Goal: Use online tool/utility: Utilize a website feature to perform a specific function

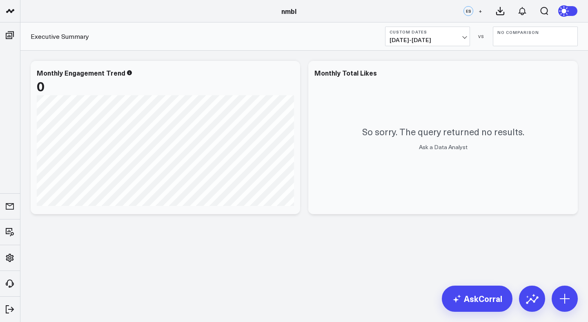
click at [401, 39] on span "02/01/25 - 02/28/25" at bounding box center [428, 40] width 76 height 7
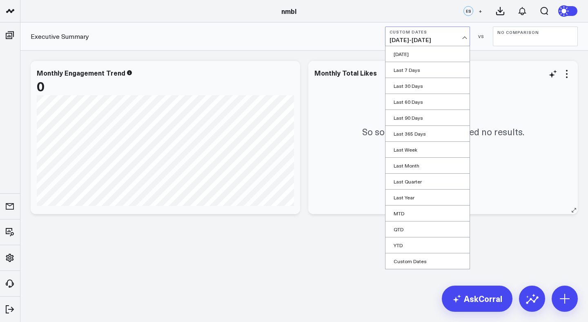
click at [540, 76] on div "Monthly Total Likes" at bounding box center [443, 72] width 257 height 7
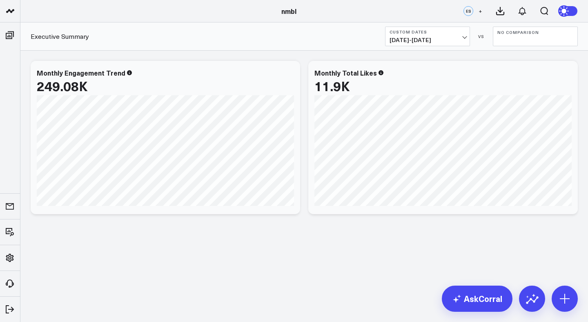
click at [419, 43] on span "[DATE] - [DATE]" at bounding box center [428, 40] width 76 height 7
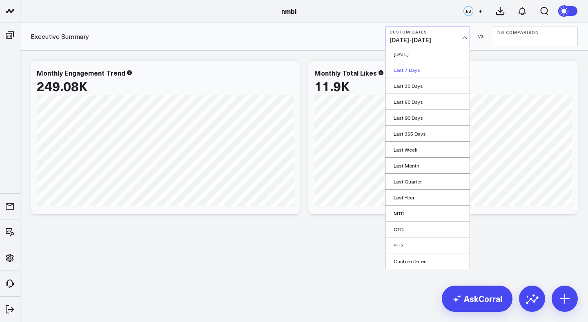
click at [418, 69] on link "Last 7 Days" at bounding box center [428, 70] width 84 height 16
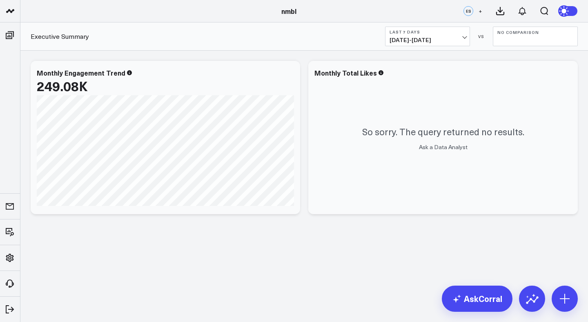
click at [417, 38] on span "09/26/25 - 10/02/25" at bounding box center [428, 40] width 76 height 7
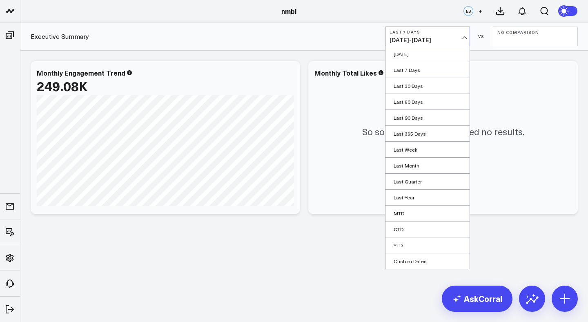
click at [422, 41] on span "09/26/25 - 10/02/25" at bounding box center [428, 40] width 76 height 7
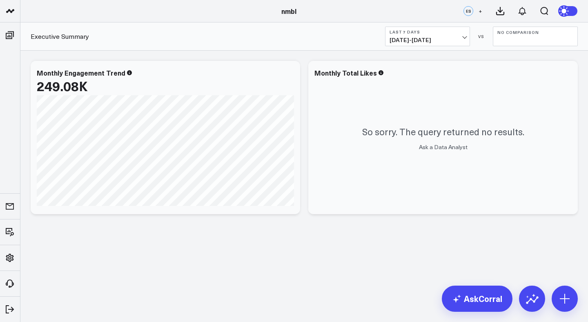
click at [428, 39] on span "09/26/25 - 10/02/25" at bounding box center [428, 40] width 76 height 7
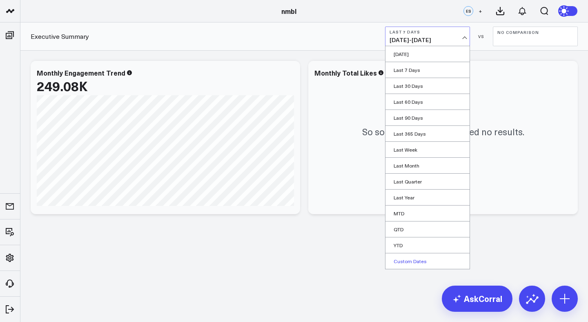
click at [422, 258] on link "Custom Dates" at bounding box center [428, 261] width 84 height 16
select select "9"
select select "2025"
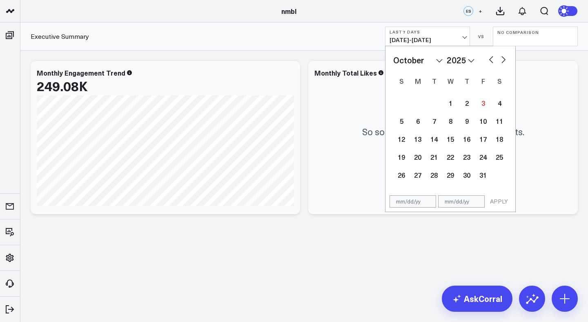
click at [411, 203] on input "text" at bounding box center [413, 201] width 47 height 12
select select "9"
select select "2025"
type input "01/01/20"
select select "2020"
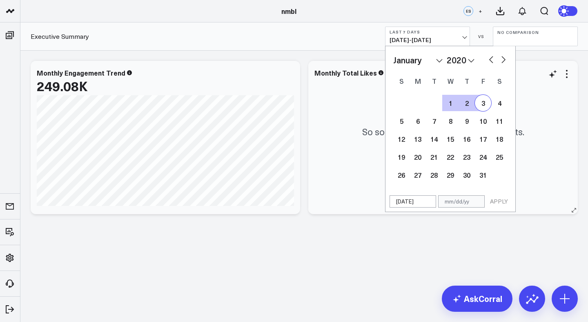
drag, startPoint x: 424, startPoint y: 202, endPoint x: 377, endPoint y: 201, distance: 46.6
click at [377, 201] on div "nmbl nmbl ES + Executive Summary Last 7 Days 09/26/25 - 10/02/25 January Februa…" at bounding box center [294, 133] width 588 height 267
select select "2020"
type input "[DATE]"
select select "2025"
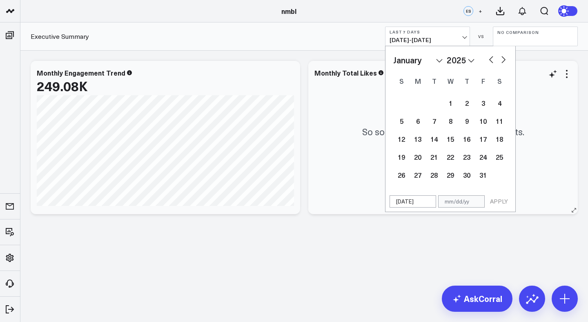
type input "[DATE]"
type input "0"
select select "2025"
type input "06"
select select "2025"
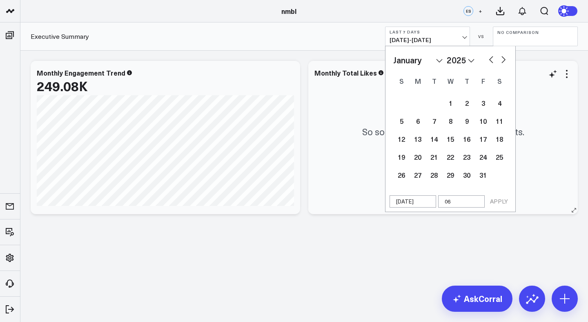
type input "06/"
select select "2025"
type input "06/01"
select select "2025"
type input "06/01/"
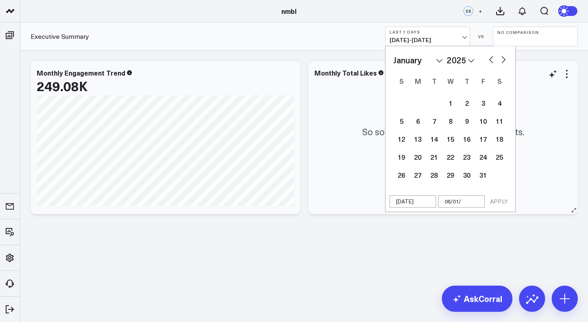
select select "2025"
type input "[DATE]"
select select "2025"
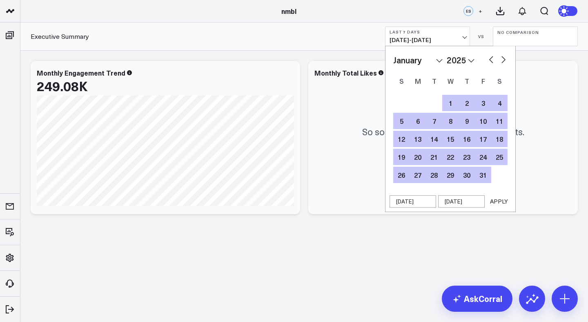
click at [501, 199] on button "APPLY" at bounding box center [499, 201] width 25 height 12
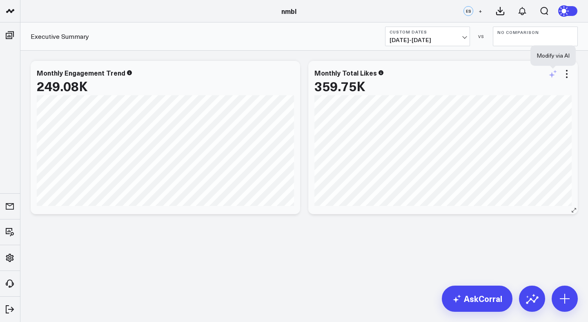
click at [554, 74] on icon at bounding box center [553, 74] width 10 height 10
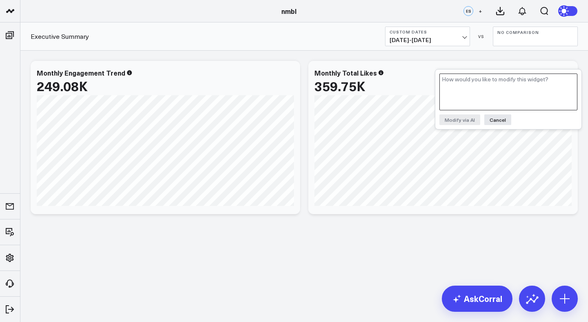
click at [544, 79] on textarea at bounding box center [508, 92] width 138 height 37
type textarea "have it be the total sum of monthly likes"
click at [470, 120] on button "Modify via AI" at bounding box center [459, 119] width 41 height 11
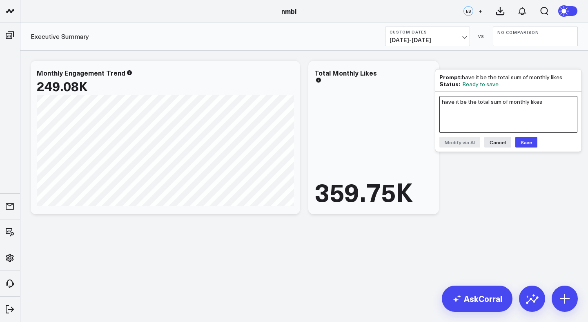
click at [489, 114] on textarea "have it be the total sum of monthly likes" at bounding box center [508, 114] width 138 height 37
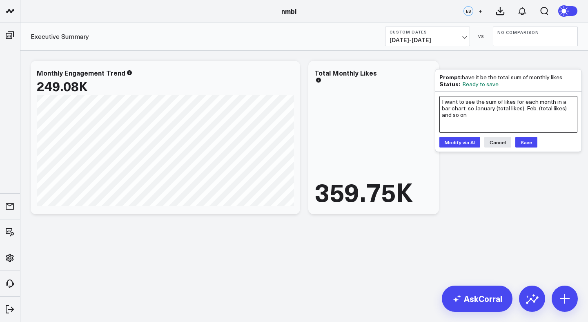
type textarea "I want to see the sum of likes for each month in a bar chart. so January (total…"
click at [462, 141] on button "Modify via AI" at bounding box center [459, 142] width 41 height 11
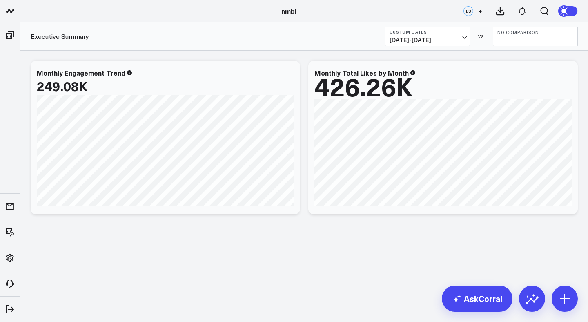
click at [444, 237] on div "Modify via AI Copy link to widget Ask support Remove Create linked copy Executi…" at bounding box center [304, 159] width 568 height 216
click at [553, 77] on icon at bounding box center [553, 74] width 10 height 10
click at [336, 49] on div "Executive Summary Custom Dates 01/01/25 - 06/01/25 VS No Comparison" at bounding box center [304, 36] width 568 height 28
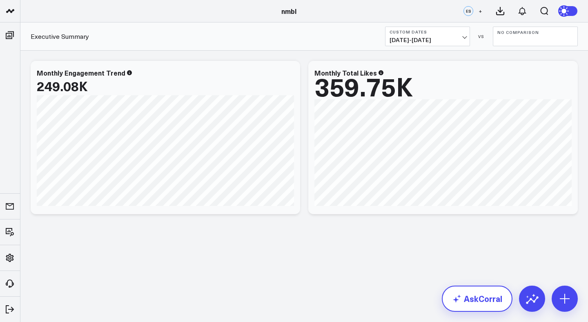
click at [488, 296] on link "AskCorral" at bounding box center [477, 299] width 71 height 26
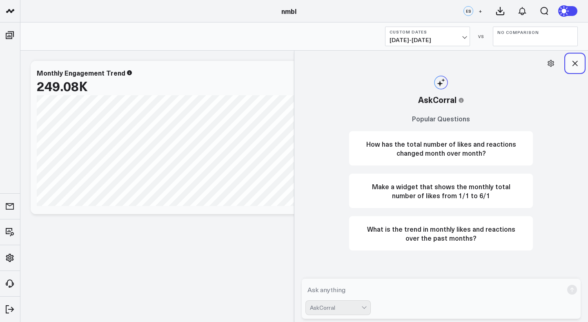
click at [580, 60] on button at bounding box center [575, 63] width 18 height 18
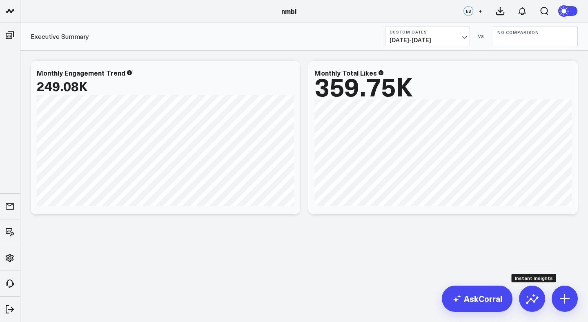
click at [549, 301] on div "AskCorral" at bounding box center [510, 299] width 136 height 26
click at [563, 298] on icon at bounding box center [564, 298] width 13 height 13
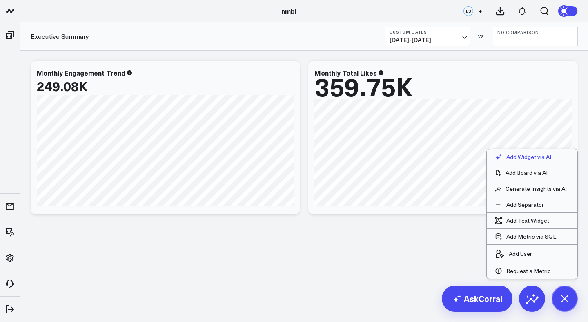
click at [535, 155] on p "Add Widget via AI" at bounding box center [528, 156] width 45 height 7
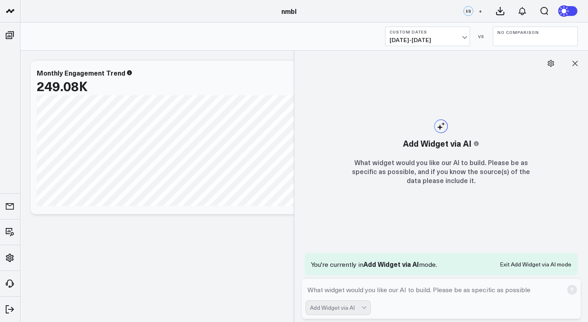
click at [391, 288] on textarea at bounding box center [435, 289] width 258 height 15
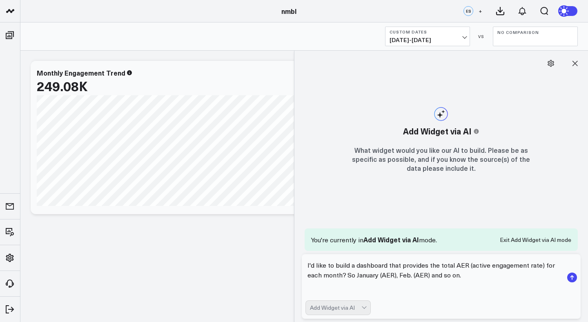
scroll to position [2, 0]
drag, startPoint x: 418, startPoint y: 291, endPoint x: 296, endPoint y: 290, distance: 122.1
click at [296, 290] on div "Add Widget via AI This feature is experimental, yet powerful. Always check your…" at bounding box center [441, 186] width 294 height 271
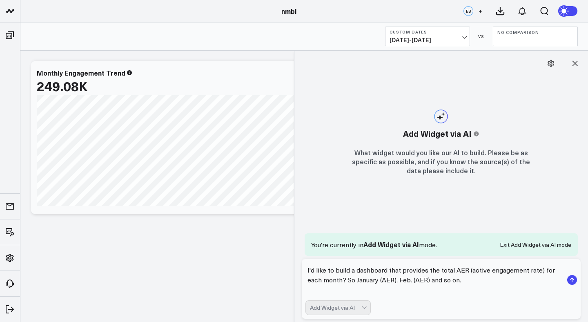
scroll to position [0, 0]
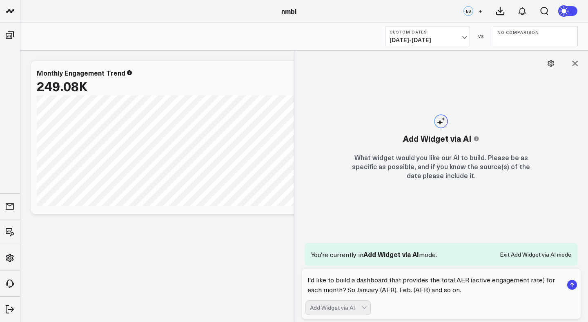
type textarea "I'd like to build a dashboard that provides the total AER (active engagement ra…"
click at [571, 285] on rect "submit" at bounding box center [572, 285] width 10 height 10
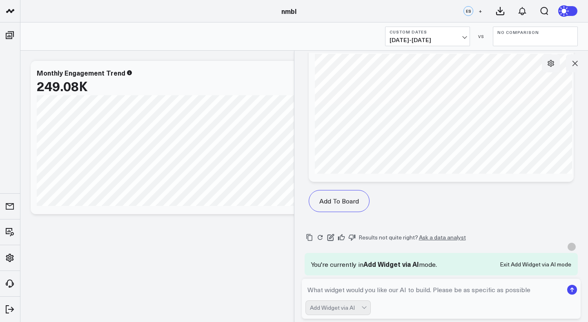
scroll to position [880, 0]
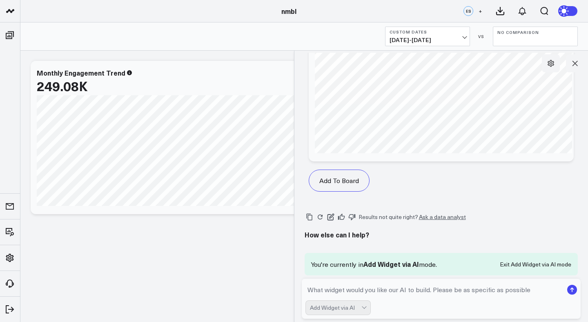
click at [405, 294] on textarea at bounding box center [435, 289] width 258 height 15
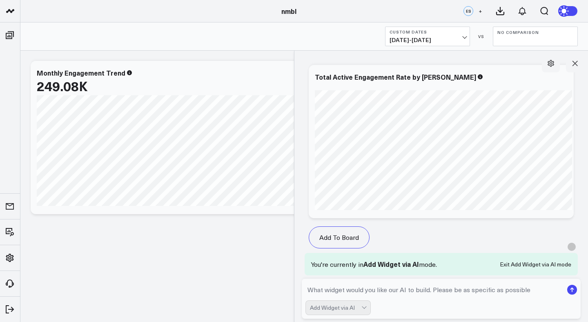
scroll to position [234, 0]
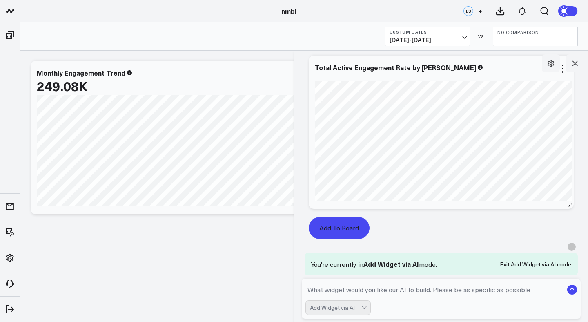
click at [354, 225] on button "Add To Board" at bounding box center [339, 228] width 61 height 22
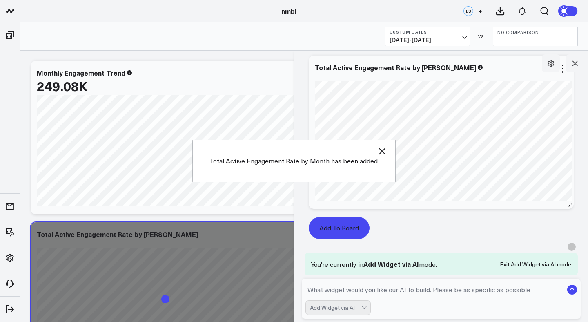
scroll to position [107, 0]
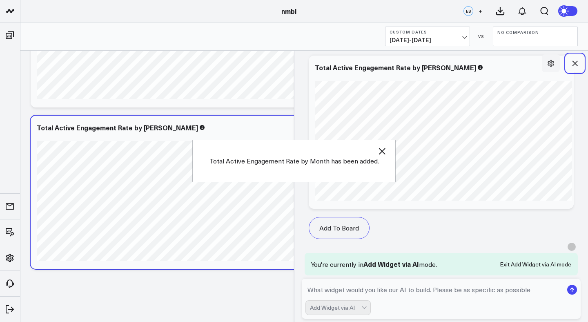
click at [575, 62] on icon at bounding box center [575, 63] width 8 height 8
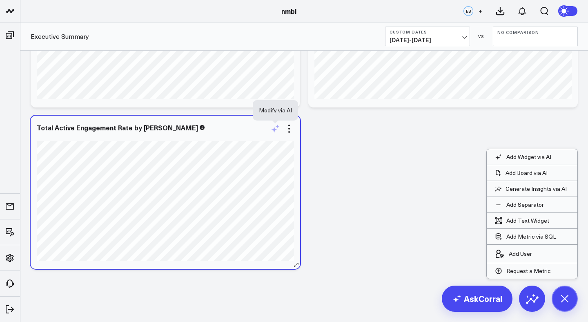
click at [276, 131] on icon at bounding box center [275, 129] width 10 height 10
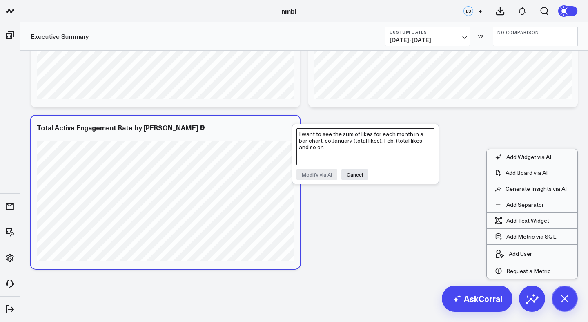
click at [364, 143] on textarea "I want to see the sum of likes for each month in a bar chart. so January (total…" at bounding box center [366, 146] width 138 height 37
type textarea "To calculate the Active Engagement Rate for each month, you have to do the foll…"
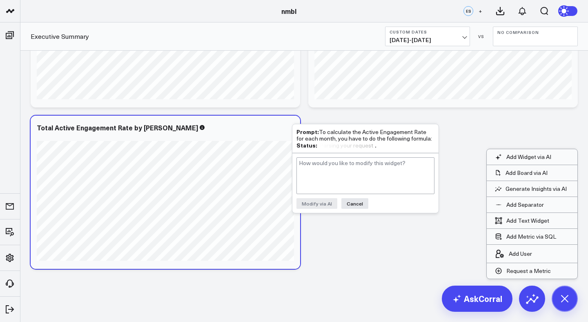
click at [394, 136] on div "Prompt: To calculate the Active Engagement Rate for each month, you have to do …" at bounding box center [366, 134] width 138 height 13
copy div "Prompt: To calculate the Active Engagement Rate for each month, you have to do …"
click at [317, 170] on textarea at bounding box center [366, 175] width 138 height 37
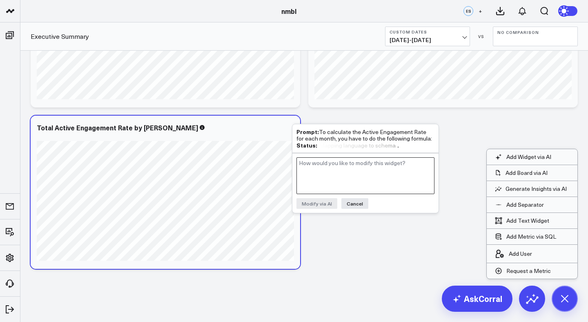
paste textarea "Prompt: To calculate the Active Engagement Rate for each month, you have to do …"
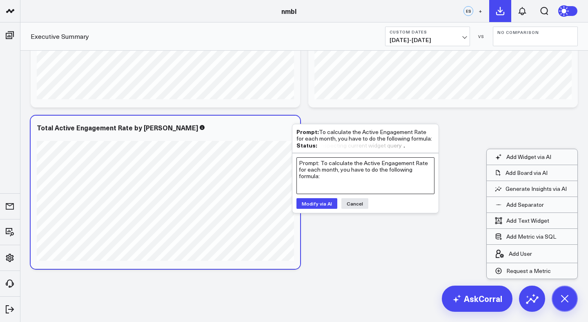
type textarea "Prompt: To calculate the Active Engagement Rate for each month, you have to do …"
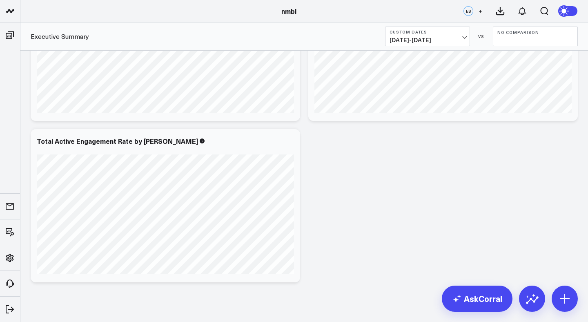
scroll to position [96, 0]
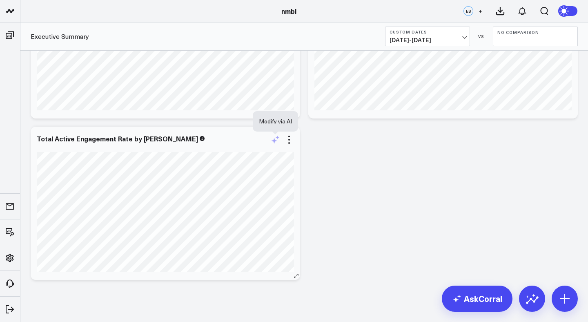
click at [280, 143] on icon at bounding box center [275, 140] width 10 height 10
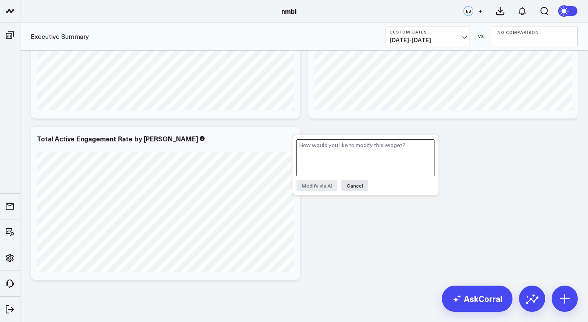
click at [319, 149] on textarea at bounding box center [366, 157] width 138 height 37
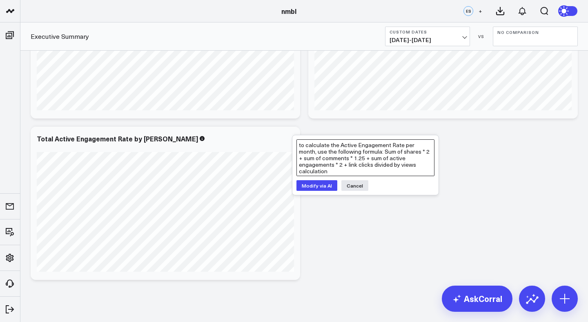
click at [336, 166] on textarea "to calculate the Active Engagement Rate per month, use the following formula: S…" at bounding box center [366, 157] width 138 height 37
type textarea "to calculate the Active Engagement Rate per month, use the following formula: S…"
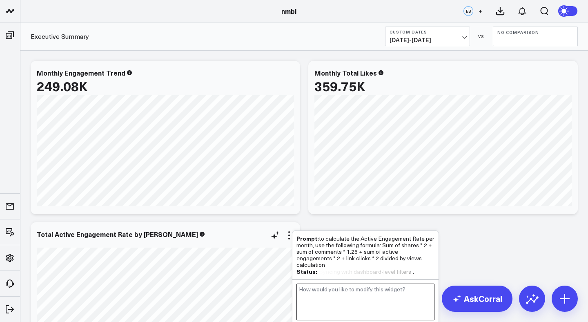
scroll to position [76, 0]
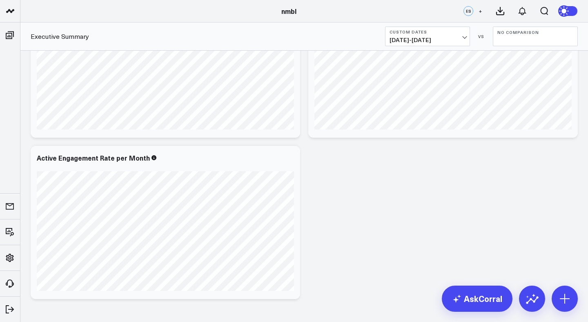
click at [201, 306] on div "Modify via AI Copy link to widget Ask support Remove Create linked copy Executi…" at bounding box center [304, 163] width 568 height 378
click at [276, 158] on icon at bounding box center [275, 159] width 10 height 10
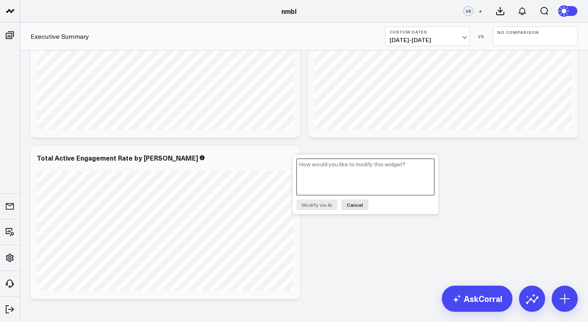
click at [347, 171] on textarea at bounding box center [366, 176] width 138 height 37
paste textarea "to calculate the Active Engagement Rate per month, use the following formula: S…"
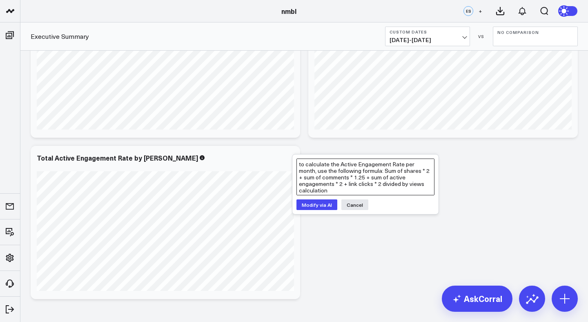
type textarea "to calculate the Active Engagement Rate per month, use the following formula: S…"
click at [326, 205] on button "Modify via AI" at bounding box center [317, 204] width 41 height 11
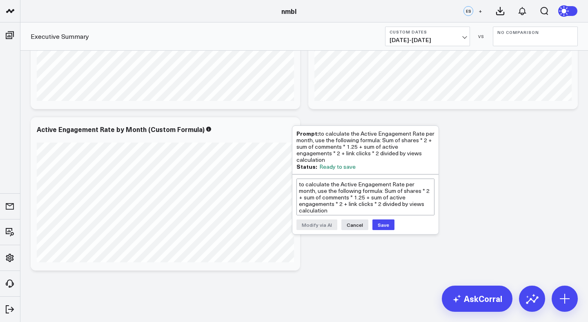
scroll to position [98, 0]
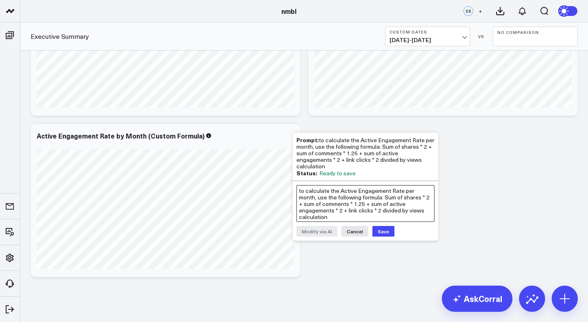
click at [387, 203] on textarea "to calculate the Active Engagement Rate per month, use the following formula: S…" at bounding box center [366, 203] width 138 height 37
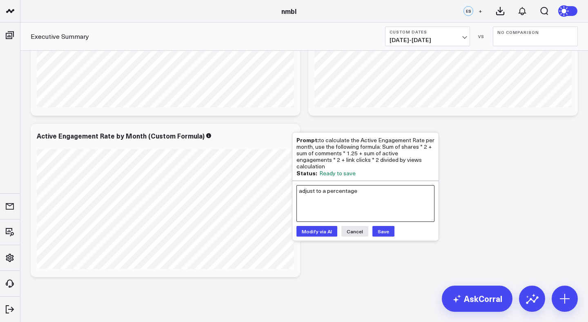
type textarea "adjust to a percentage"
click at [316, 226] on button "Modify via AI" at bounding box center [317, 231] width 41 height 11
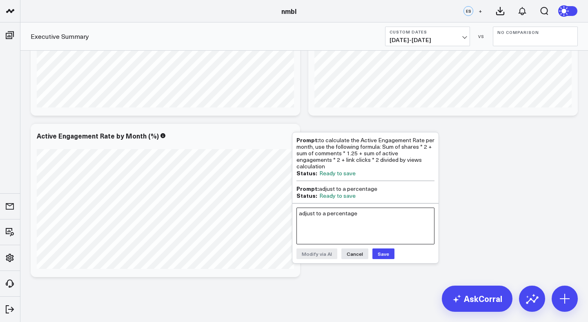
click at [392, 214] on textarea "adjust to a percentage" at bounding box center [366, 225] width 138 height 37
type textarea "adjust the total numbers of a percentage for example 1.5 = 1.5%"
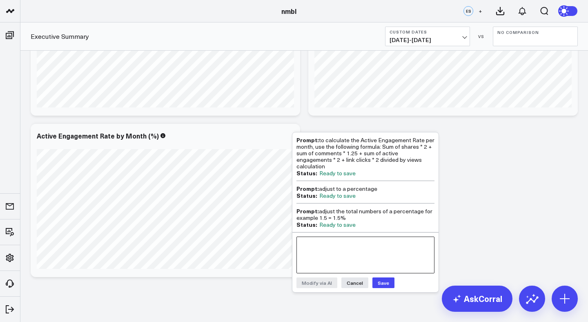
click at [368, 240] on textarea at bounding box center [366, 254] width 138 height 37
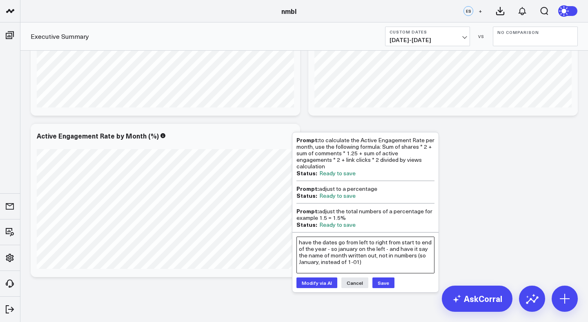
type textarea "have the dates go from left to right from start to end of the year - so january…"
click at [321, 277] on button "Modify via AI" at bounding box center [317, 282] width 41 height 11
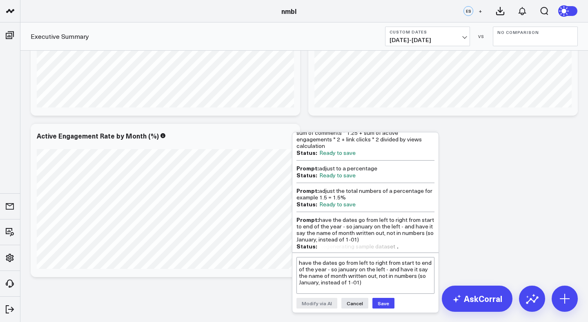
scroll to position [25, 0]
click at [350, 278] on textarea "have the dates go from left to right from start to end of the year - so january…" at bounding box center [366, 275] width 138 height 37
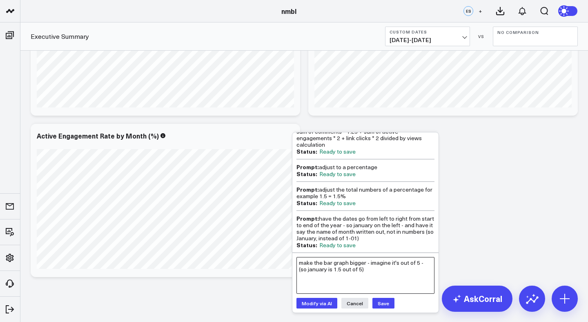
type textarea "make the bar graph bigger - imagine it's out of 5 - (so january is 1.5 out of 5)"
click at [320, 301] on button "Modify via AI" at bounding box center [317, 303] width 41 height 11
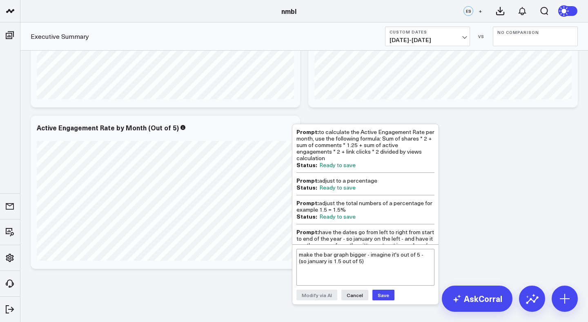
scroll to position [53, 0]
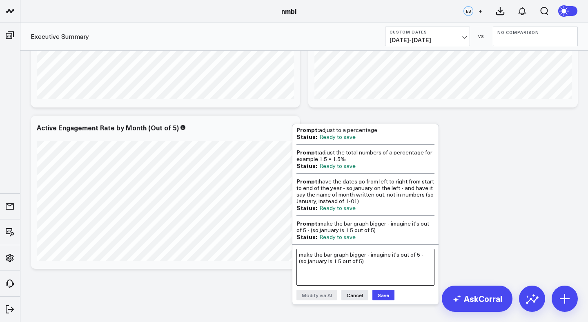
click at [351, 260] on textarea "make the bar graph bigger - imagine it's out of 5 - (so january is 1.5 out of 5)" at bounding box center [366, 267] width 138 height 37
click at [381, 297] on button "Save" at bounding box center [383, 295] width 22 height 11
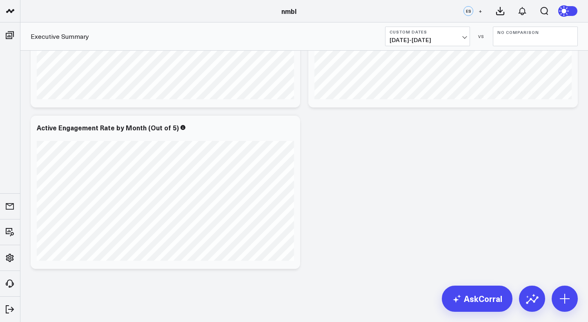
click at [460, 133] on div "Modify via AI Copy link to widget Ask support Remove Create linked copy Executi…" at bounding box center [304, 111] width 555 height 323
click at [290, 132] on icon at bounding box center [289, 132] width 2 height 2
click at [273, 130] on icon at bounding box center [275, 129] width 10 height 10
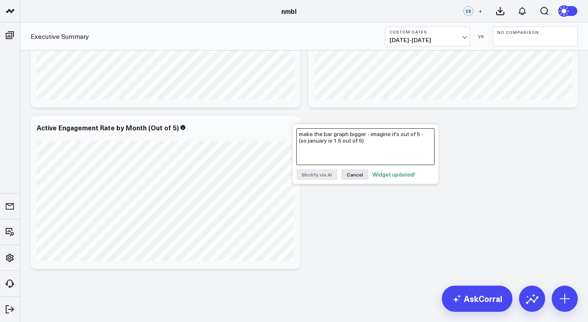
click at [331, 142] on textarea "make the bar graph bigger - imagine it's out of 5 - (so january is 1.5 out of 5)" at bounding box center [366, 146] width 138 height 37
type textarea "m"
type textarea "adjust headline to Active Engagement rate by Month %"
click at [307, 174] on button "Modify via AI" at bounding box center [317, 174] width 41 height 11
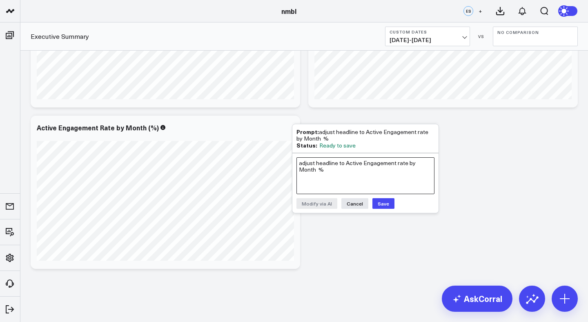
click at [332, 160] on textarea "adjust headline to Active Engagement rate by Month %" at bounding box center [366, 175] width 138 height 37
click at [381, 203] on button "Save" at bounding box center [383, 203] width 22 height 11
click at [439, 117] on div "Modify via AI Copy link to widget Ask support Remove Create linked copy Executi…" at bounding box center [304, 111] width 555 height 323
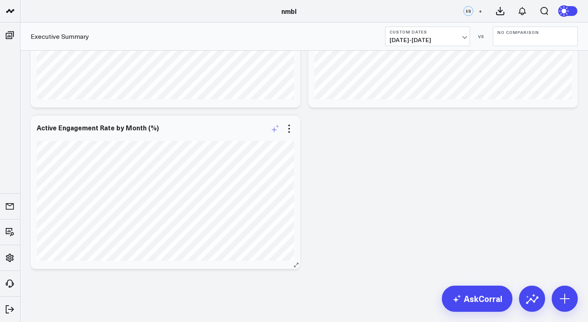
click at [277, 129] on icon at bounding box center [275, 129] width 10 height 10
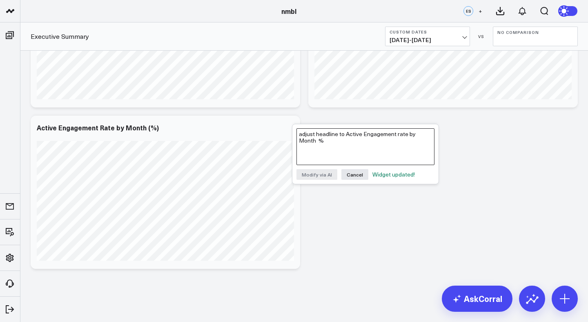
click at [331, 151] on textarea "adjust headline to Active Engagement rate by Month %" at bounding box center [366, 146] width 138 height 37
click at [384, 133] on textarea "Can you adjust the bar graph so it's bigger?" at bounding box center [366, 146] width 138 height 37
click at [382, 135] on textarea "Can you adjust the bar graph so it's bigger?" at bounding box center [366, 146] width 138 height 37
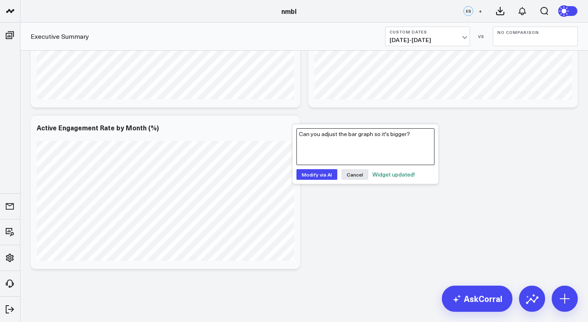
click at [382, 135] on textarea "Can you adjust the bar graph so it's bigger?" at bounding box center [366, 146] width 138 height 37
drag, startPoint x: 381, startPoint y: 136, endPoint x: 401, endPoint y: 136, distance: 20.4
click at [401, 136] on textarea "Can you adjust the bar graph so the line bigger?" at bounding box center [366, 146] width 138 height 37
type textarea "Can you adjust the bar graph so the colors are bigger?"
click at [329, 174] on button "Modify via AI" at bounding box center [317, 174] width 41 height 11
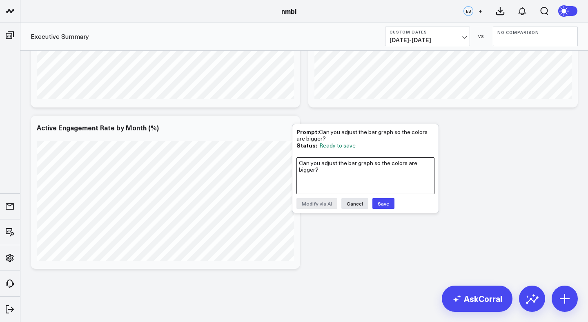
click at [339, 161] on textarea "Can you adjust the bar graph so the colors are bigger?" at bounding box center [366, 175] width 138 height 37
click at [355, 168] on textarea "Can you adjust the bar graph so the colors are bigger?" at bounding box center [366, 175] width 138 height 37
type textarea "can the"
type textarea "can the bar graph"
click at [352, 203] on button "Cancel" at bounding box center [354, 203] width 27 height 11
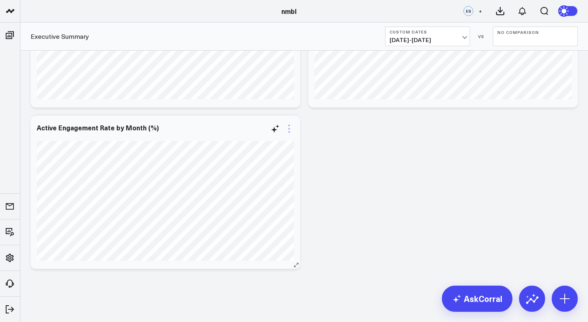
click at [286, 132] on icon at bounding box center [289, 129] width 10 height 10
click at [313, 167] on div "Modify via AI Copy link to widget Ask support Remove Create linked copy Executi…" at bounding box center [304, 111] width 555 height 323
click at [275, 128] on icon at bounding box center [275, 129] width 10 height 10
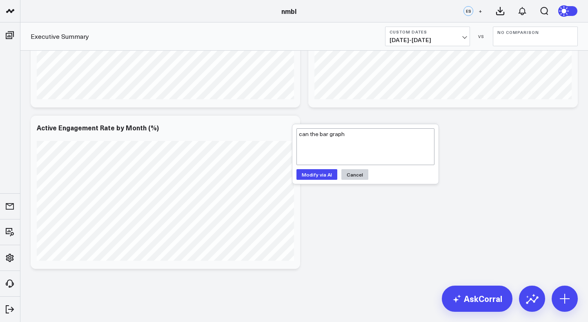
click at [360, 176] on button "Cancel" at bounding box center [354, 174] width 27 height 11
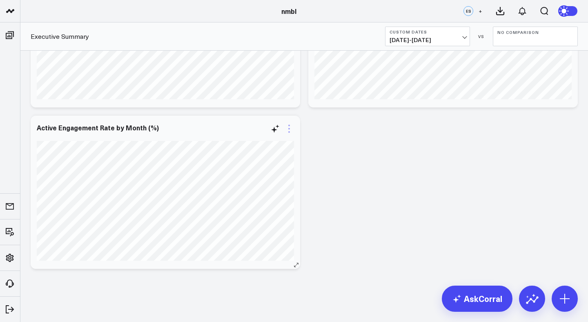
click at [290, 132] on icon at bounding box center [289, 132] width 2 height 2
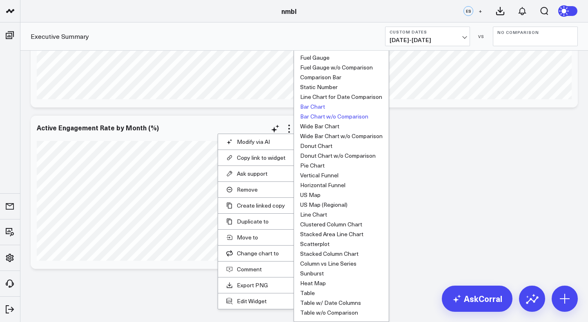
click at [323, 115] on button "Bar Chart w/o Comparison" at bounding box center [334, 117] width 68 height 6
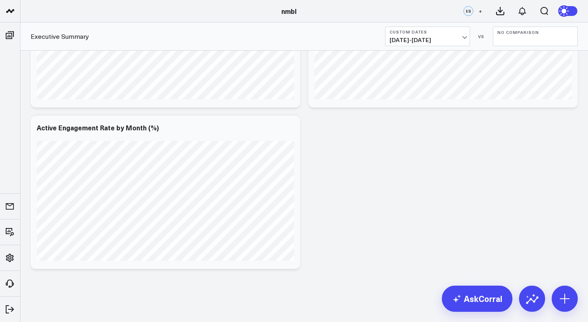
click at [330, 160] on div "Modify via AI Copy link to widget Ask support Remove Create linked copy Executi…" at bounding box center [304, 111] width 555 height 323
click at [277, 127] on icon at bounding box center [275, 129] width 10 height 10
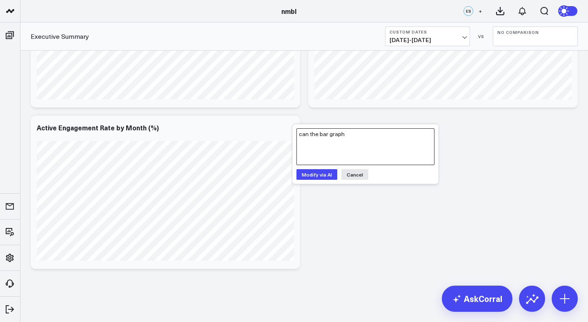
click at [343, 152] on textarea "can the bar graph" at bounding box center [366, 146] width 138 height 37
click at [347, 175] on button "Cancel" at bounding box center [354, 174] width 27 height 11
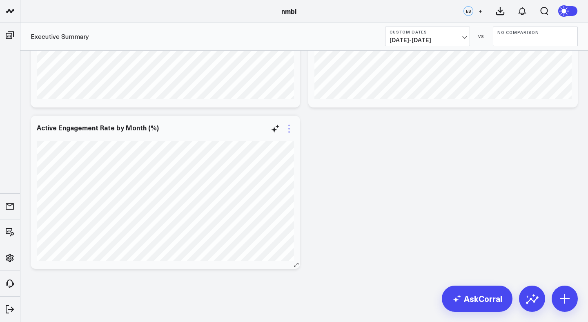
click at [292, 129] on icon at bounding box center [289, 129] width 10 height 10
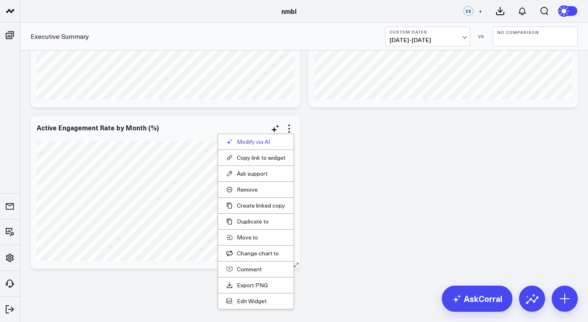
click at [277, 145] on button "Modify via AI" at bounding box center [255, 141] width 59 height 7
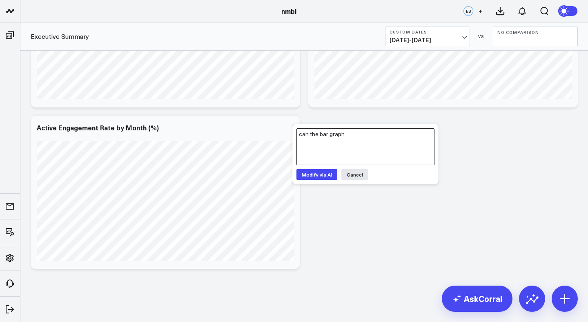
click at [357, 145] on textarea "can the bar graph" at bounding box center [366, 146] width 138 height 37
click at [320, 154] on textarea at bounding box center [366, 146] width 138 height 37
click at [315, 137] on textarea at bounding box center [366, 146] width 138 height 37
type textarea "We need"
drag, startPoint x: 329, startPoint y: 138, endPoint x: 295, endPoint y: 131, distance: 34.6
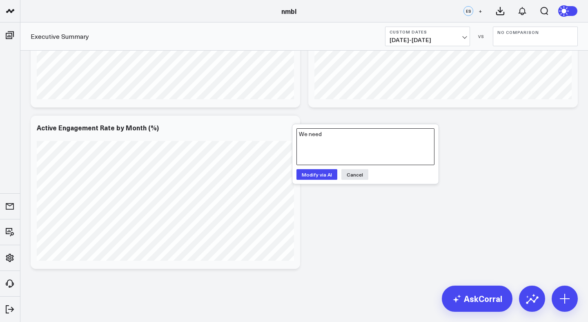
click at [295, 131] on div "We need Modify via AI Cancel" at bounding box center [365, 154] width 146 height 60
click at [347, 170] on button "Cancel" at bounding box center [354, 174] width 27 height 11
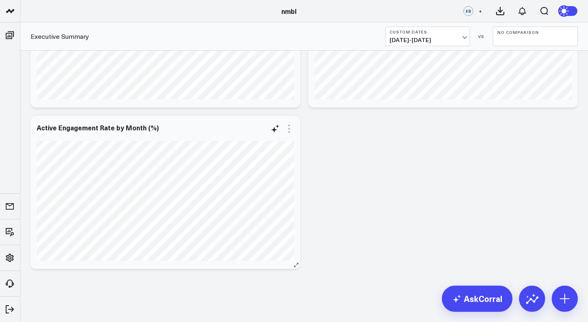
click at [292, 127] on icon at bounding box center [289, 129] width 10 height 10
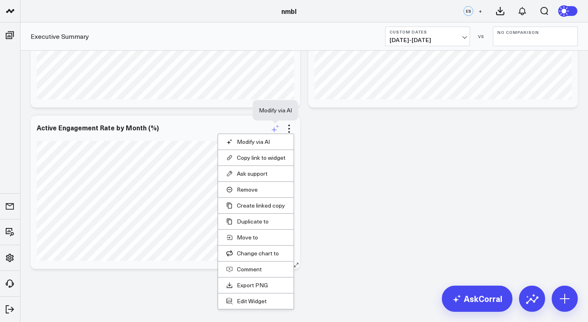
click at [274, 129] on icon at bounding box center [274, 130] width 6 height 6
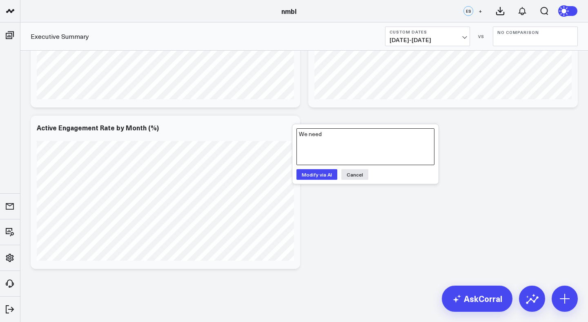
click at [332, 139] on textarea "We need" at bounding box center [366, 146] width 138 height 37
click at [335, 138] on textarea "We need" at bounding box center [366, 146] width 138 height 37
click at [355, 176] on button "Cancel" at bounding box center [354, 174] width 27 height 11
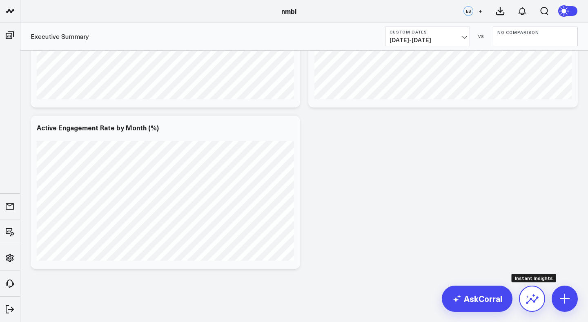
click at [535, 290] on button at bounding box center [532, 299] width 26 height 26
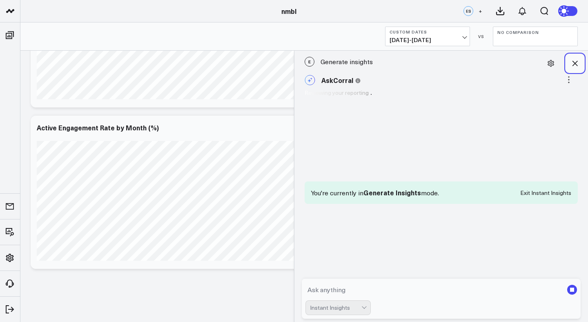
click at [577, 60] on icon at bounding box center [575, 63] width 8 height 8
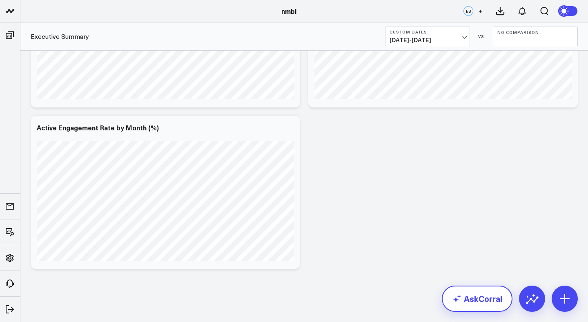
click at [473, 294] on link "AskCorral" at bounding box center [477, 299] width 71 height 26
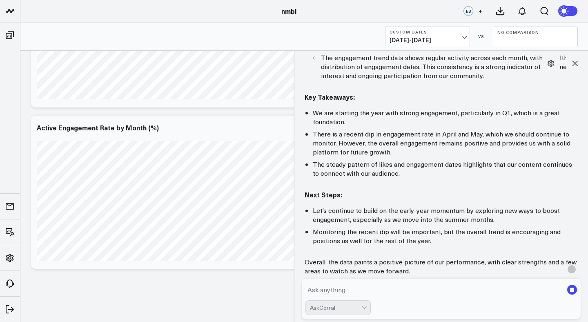
scroll to position [0, 0]
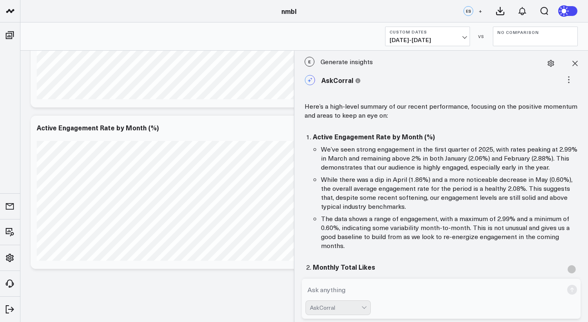
click at [433, 287] on textarea at bounding box center [435, 289] width 258 height 15
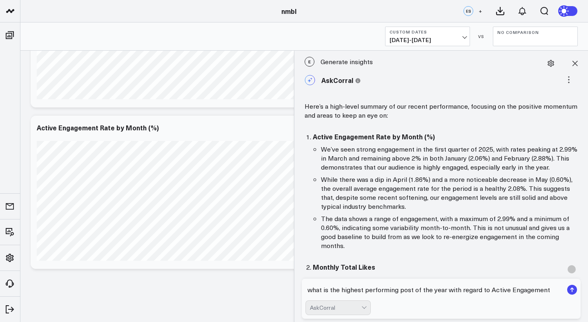
type textarea "what is the highest performing post of the year with regard to Active Engagemen…"
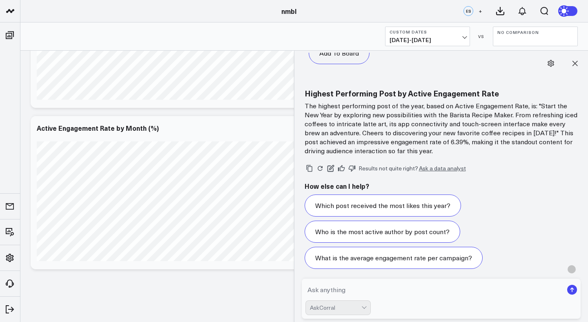
scroll to position [928, 0]
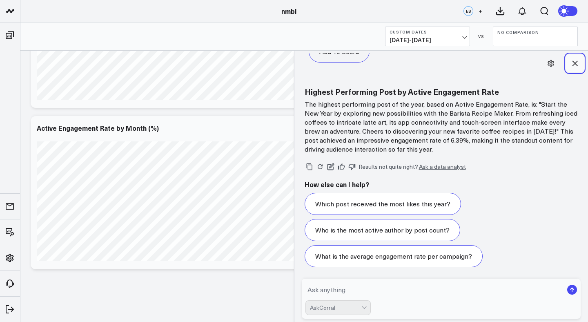
click at [574, 62] on icon at bounding box center [575, 63] width 5 height 5
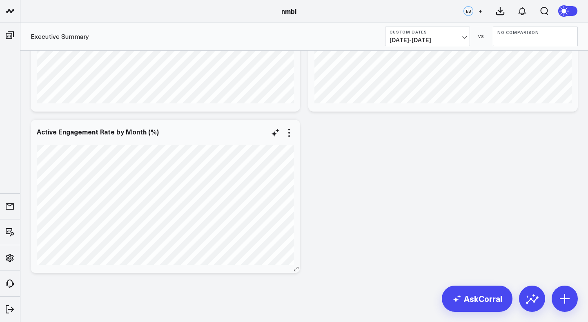
scroll to position [107, 0]
click at [275, 132] on icon at bounding box center [275, 129] width 10 height 10
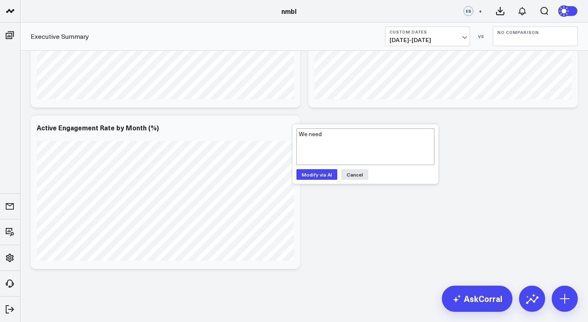
click at [373, 165] on div "We need Modify via AI Cancel" at bounding box center [365, 154] width 146 height 60
click at [363, 147] on textarea "We need" at bounding box center [366, 146] width 138 height 37
paste textarea "Calculate the total Active Engagement Rate (AER) by Month. So January (insert %…"
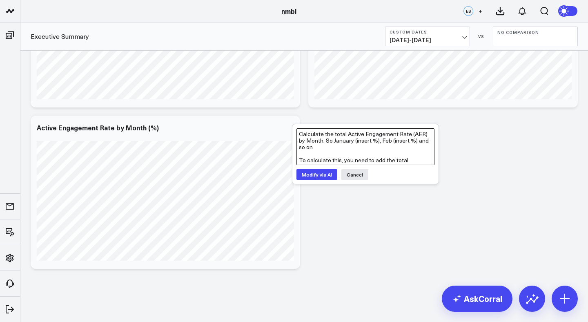
scroll to position [58, 0]
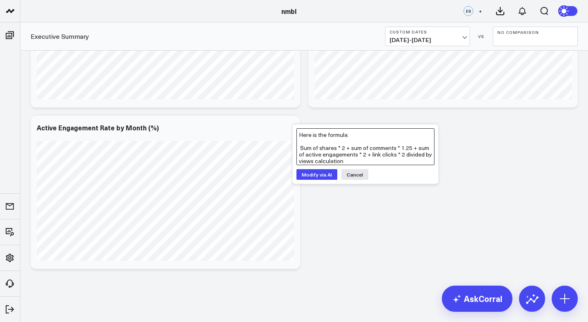
type textarea "Calculate the total Active Engagement Rate (AER) by Month. So January (insert %…"
click at [321, 173] on button "Modify via AI" at bounding box center [317, 174] width 41 height 11
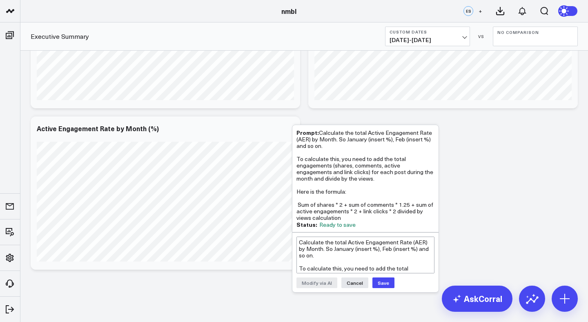
scroll to position [107, 0]
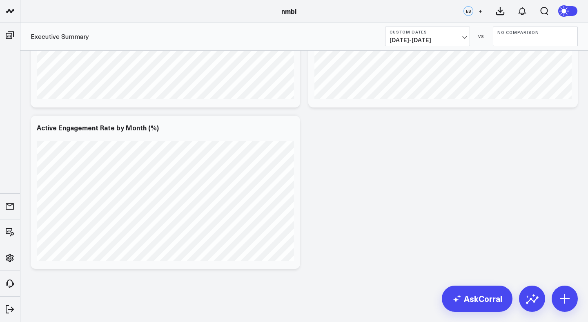
click at [534, 126] on div "Modify via AI Copy link to widget Ask support Remove Create linked copy Executi…" at bounding box center [304, 111] width 555 height 323
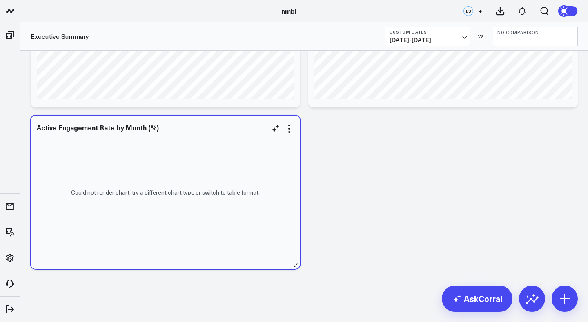
click at [265, 174] on div "Could not render chart, try a different chart type or switch to table format." at bounding box center [166, 192] width 270 height 153
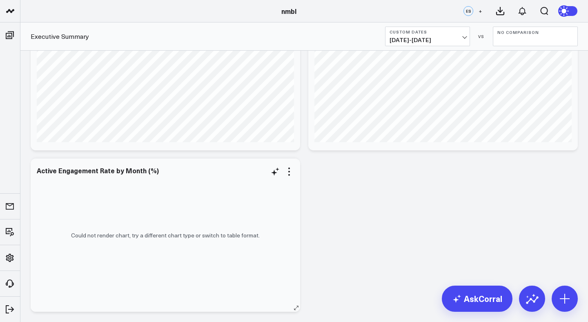
scroll to position [69, 0]
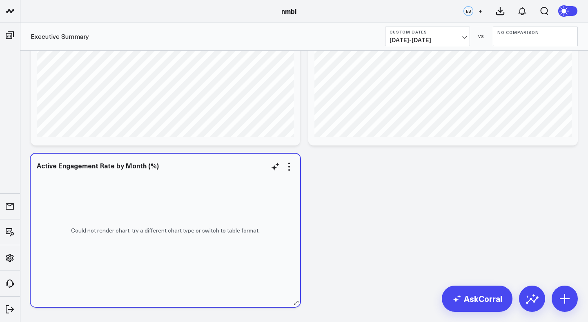
click at [256, 224] on div "Could not render chart, try a different chart type or switch to table format." at bounding box center [166, 230] width 270 height 153
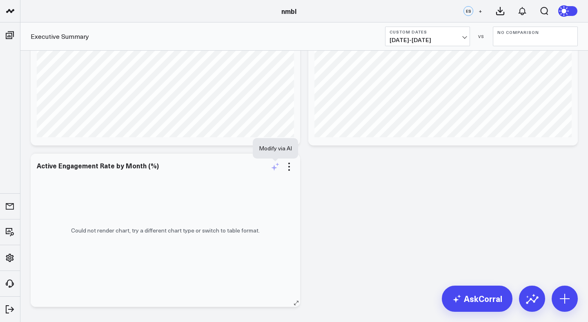
click at [277, 170] on icon at bounding box center [275, 167] width 10 height 10
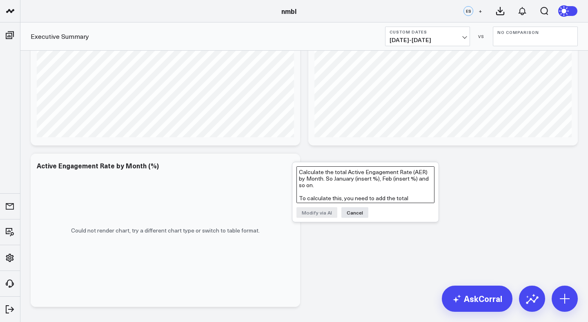
click at [335, 187] on textarea "Calculate the total Active Engagement Rate (AER) by Month. So January (insert %…" at bounding box center [366, 184] width 138 height 37
paste textarea "Calculate the total Active Engagement Rate (AER) by Month. So January (insert %…"
type textarea "Calculate the total Active Engagement Rate (AER) by Month. So January (insert %…"
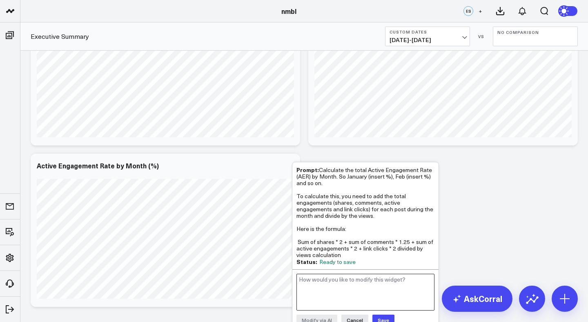
scroll to position [107, 0]
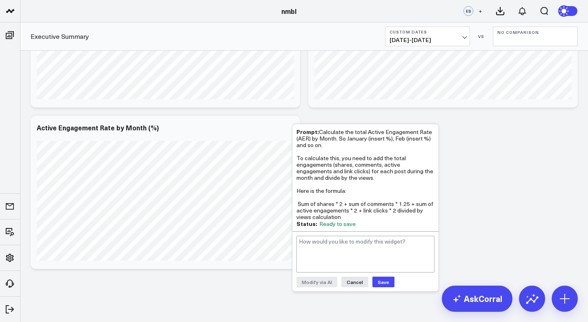
click at [377, 279] on button "Save" at bounding box center [383, 282] width 22 height 11
click at [462, 219] on div "Modify via AI Copy link to widget Ask support Remove Create linked copy Executi…" at bounding box center [304, 111] width 555 height 323
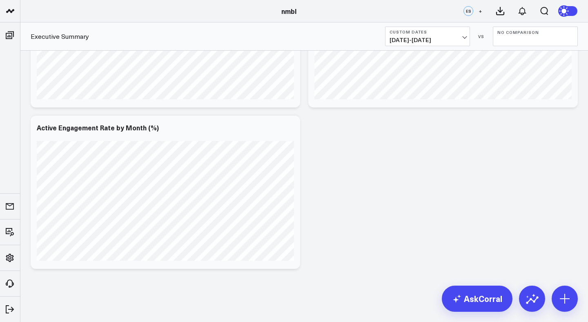
scroll to position [0, 0]
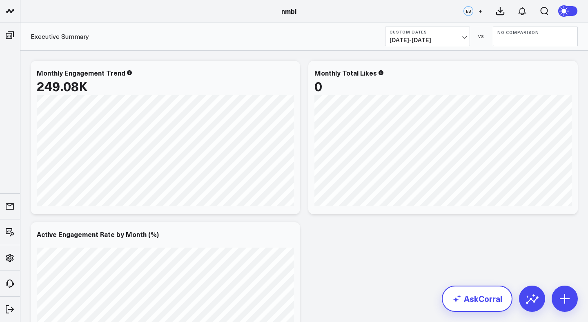
click at [475, 299] on link "AskCorral" at bounding box center [477, 299] width 71 height 26
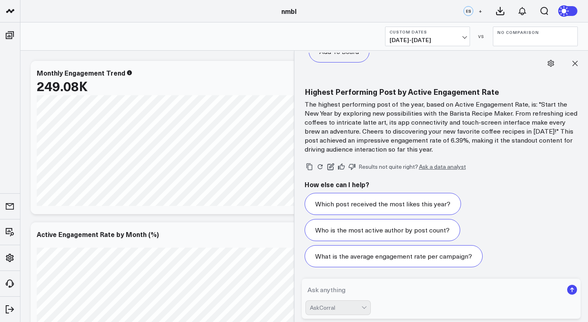
click at [407, 291] on textarea at bounding box center [435, 289] width 258 height 15
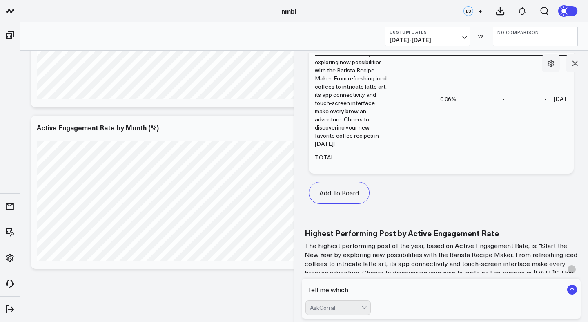
scroll to position [928, 0]
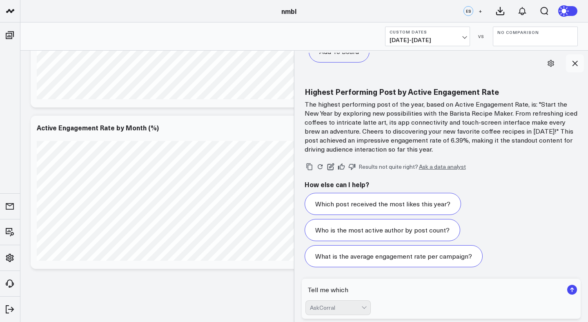
type textarea "Tell me which"
click at [574, 58] on button at bounding box center [575, 63] width 18 height 18
